Goal: Task Accomplishment & Management: Use online tool/utility

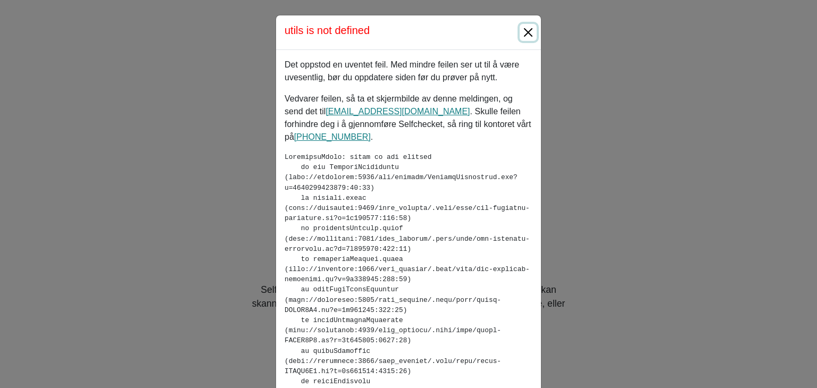
click at [522, 28] on button "Close" at bounding box center [528, 32] width 17 height 17
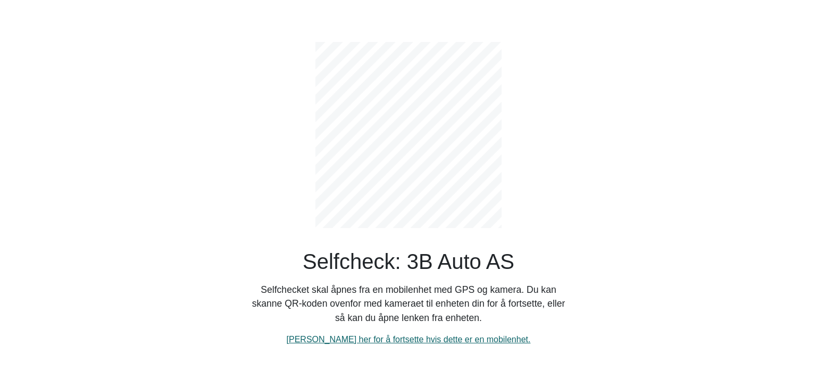
click at [387, 341] on link "[PERSON_NAME] her for å fortsette hvis dette er en mobilenhet." at bounding box center [409, 339] width 244 height 9
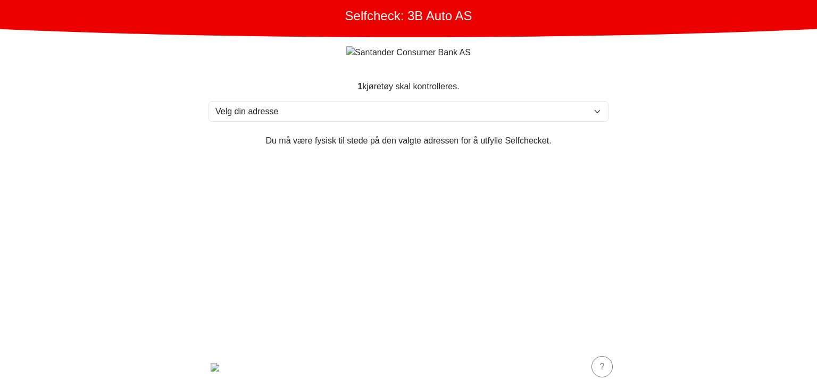
drag, startPoint x: 749, startPoint y: 65, endPoint x: 662, endPoint y: 45, distance: 89.6
click at [662, 45] on main "Selfcheck: 3B Auto AS 1 kjøretøy skal kontrolleres. Velg din adresse [STREET_AD…" at bounding box center [408, 194] width 817 height 388
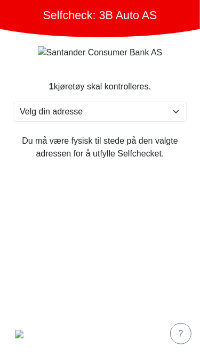
click at [19, 334] on img "button" at bounding box center [19, 334] width 9 height 9
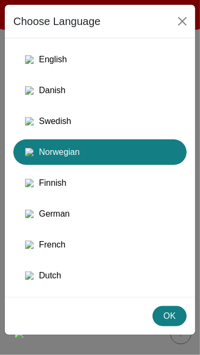
click at [74, 100] on div "Danish" at bounding box center [100, 90] width 160 height 19
click at [60, 223] on div "German" at bounding box center [100, 213] width 160 height 19
click at [71, 130] on div "Swedish" at bounding box center [100, 121] width 160 height 19
click at [75, 98] on div "Danish" at bounding box center [100, 90] width 160 height 19
click at [81, 62] on div "English" at bounding box center [100, 59] width 160 height 19
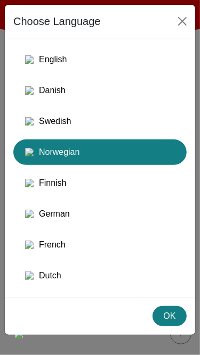
click at [74, 223] on div "German" at bounding box center [100, 213] width 160 height 19
click at [185, 21] on button "Close" at bounding box center [181, 21] width 17 height 17
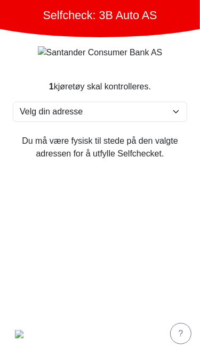
click at [21, 333] on img "button" at bounding box center [19, 334] width 9 height 9
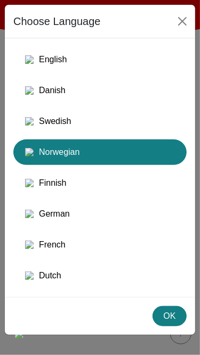
click at [70, 131] on div "Swedish" at bounding box center [100, 121] width 160 height 19
click at [75, 96] on div "Danish" at bounding box center [100, 90] width 160 height 19
click at [62, 212] on button "Finnish" at bounding box center [99, 214] width 173 height 26
click at [60, 223] on div "German" at bounding box center [100, 213] width 160 height 19
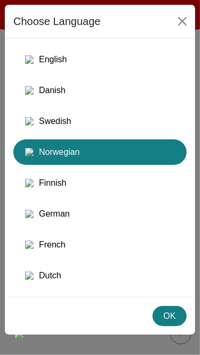
click at [60, 223] on div "German" at bounding box center [100, 213] width 160 height 19
click at [60, 254] on div "French" at bounding box center [100, 244] width 160 height 19
click at [170, 322] on div "OK" at bounding box center [169, 316] width 20 height 13
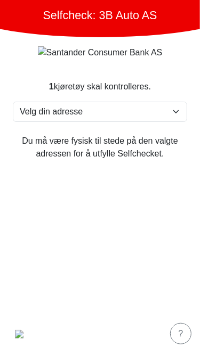
click at [20, 337] on img "button" at bounding box center [19, 334] width 9 height 9
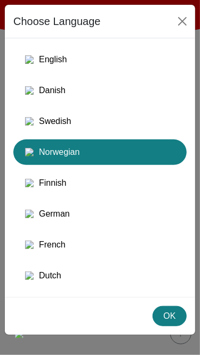
click at [168, 322] on div "OK" at bounding box center [169, 316] width 20 height 13
